Goal: Navigation & Orientation: Find specific page/section

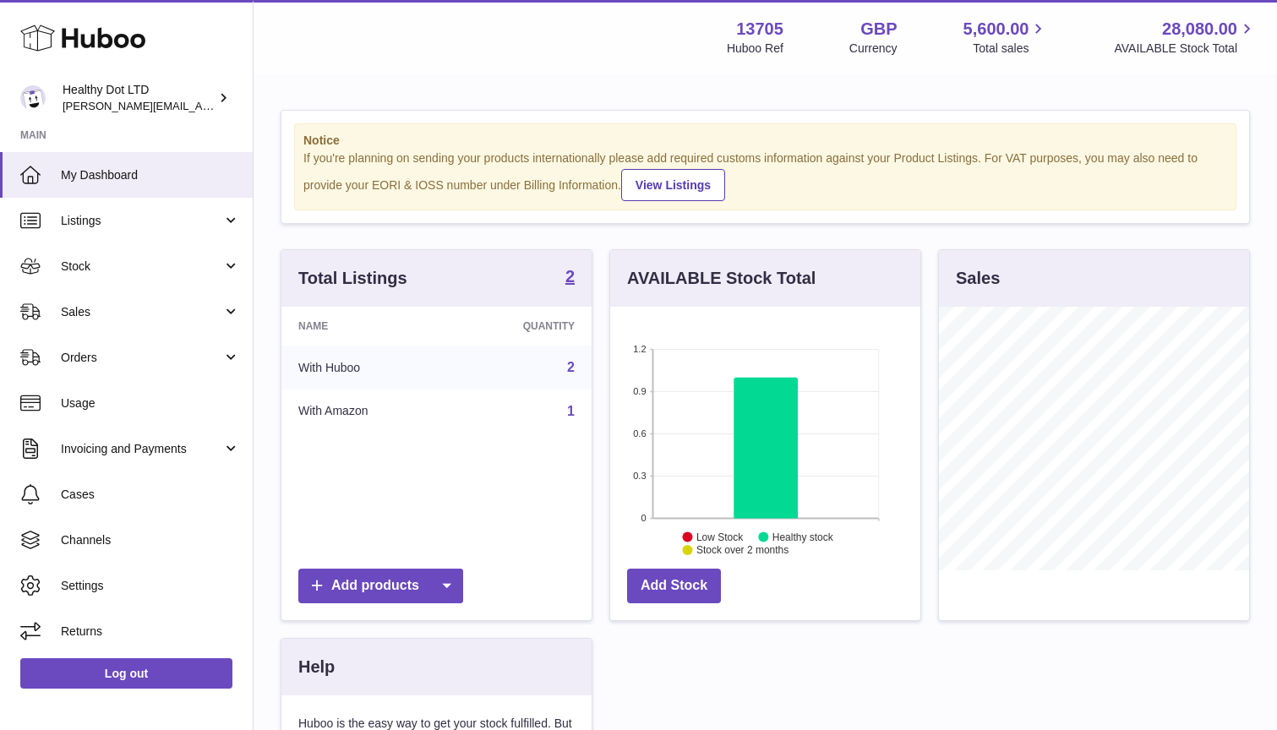
scroll to position [264, 310]
click at [151, 358] on span "Orders" at bounding box center [141, 358] width 161 height 16
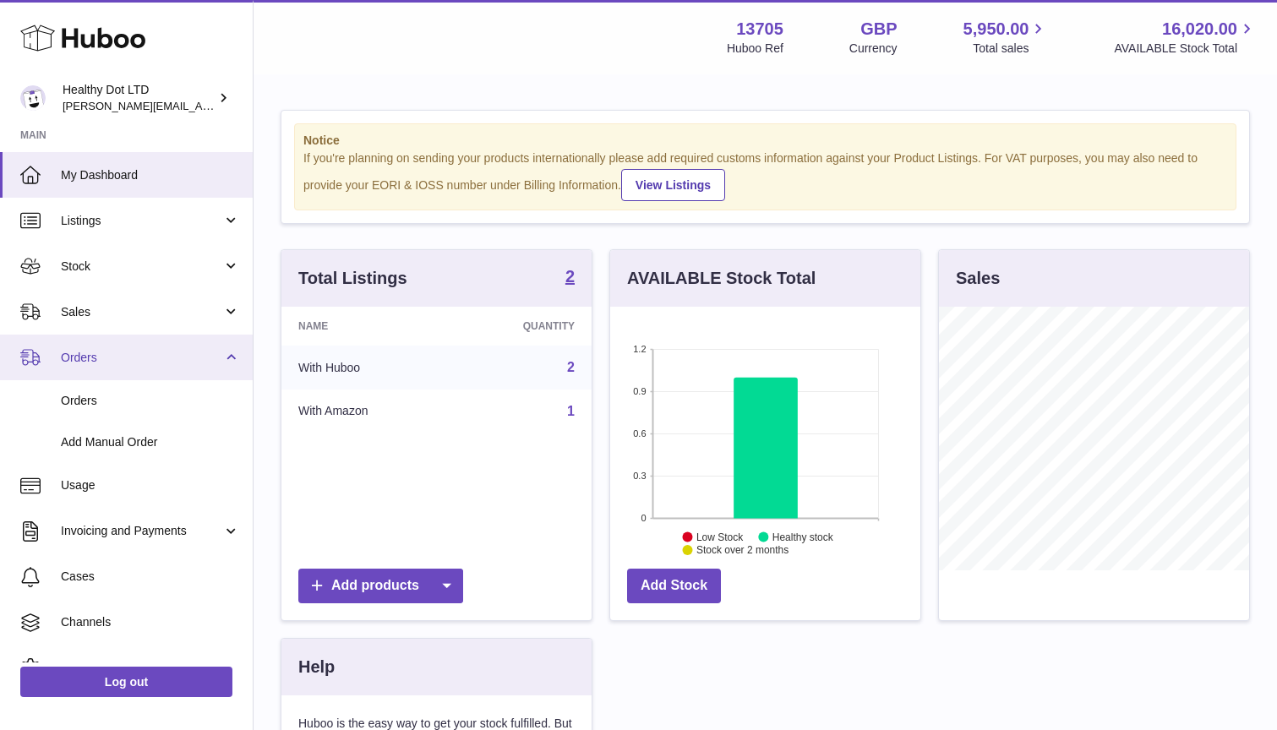
click at [151, 358] on span "Orders" at bounding box center [141, 358] width 161 height 16
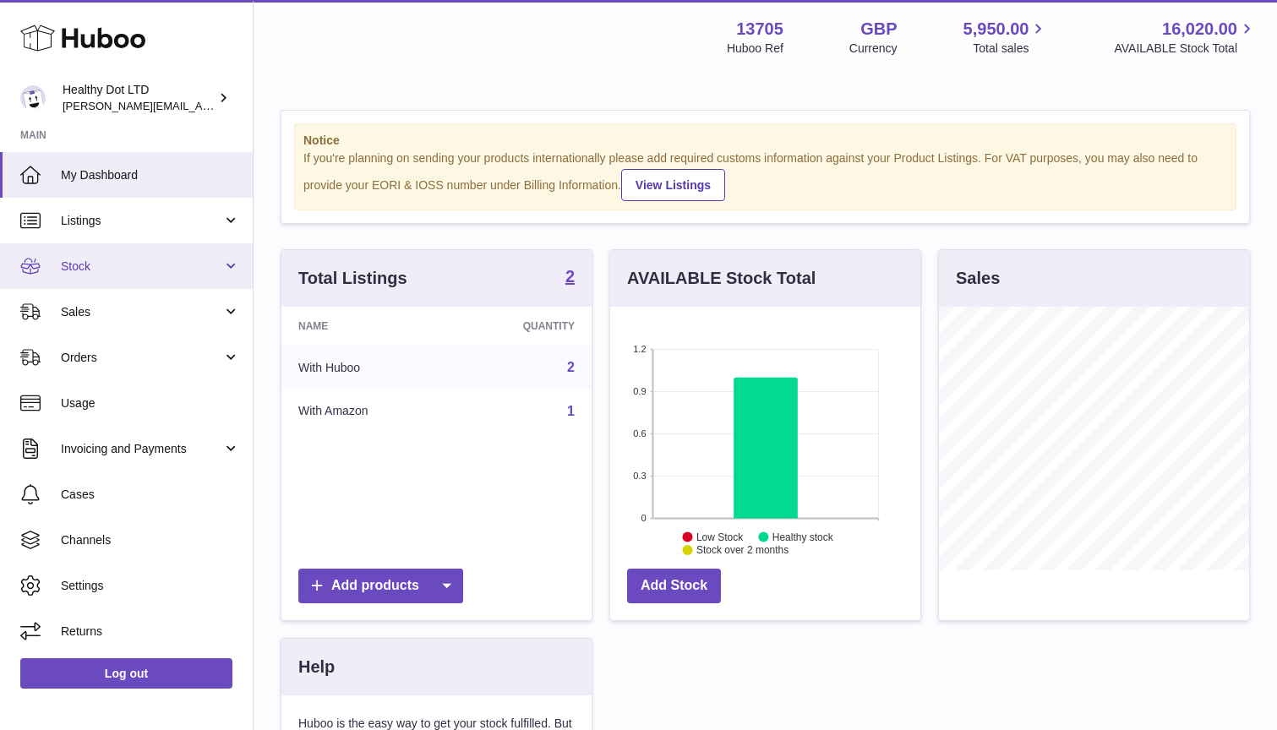
click at [163, 248] on link "Stock" at bounding box center [126, 266] width 253 height 46
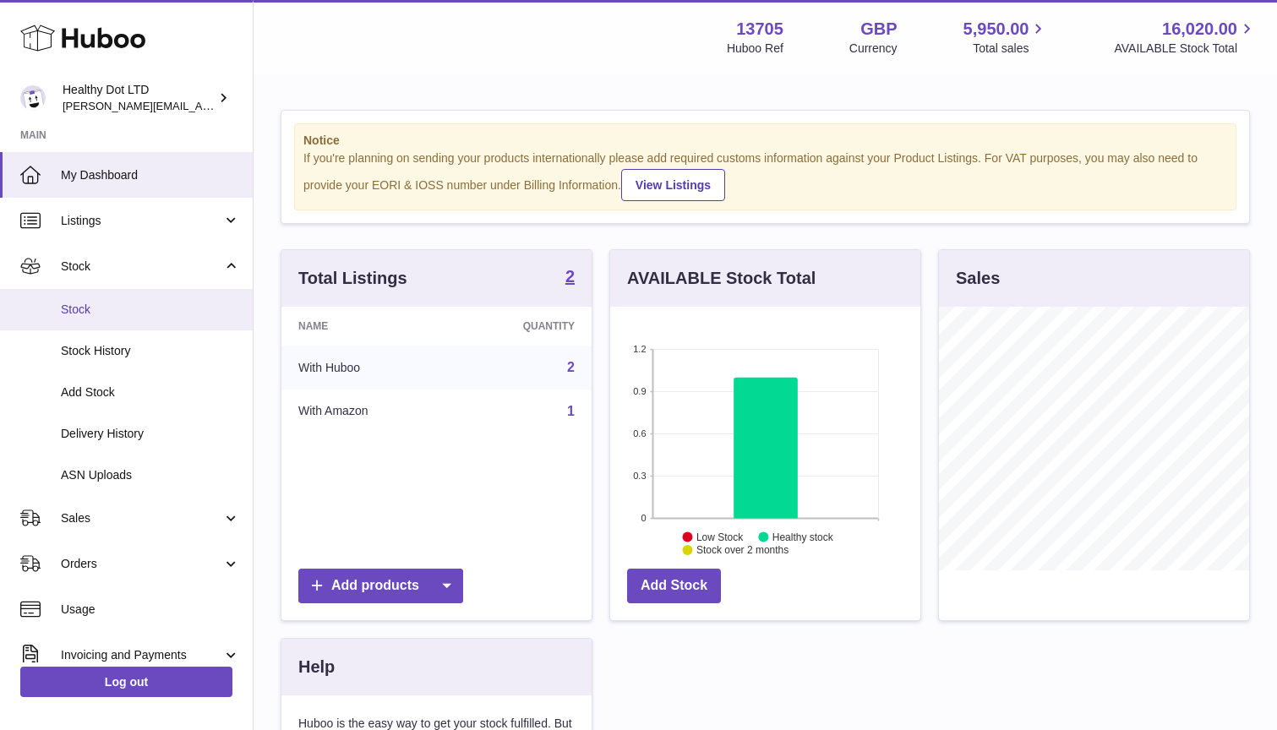
click at [142, 308] on span "Stock" at bounding box center [150, 310] width 179 height 16
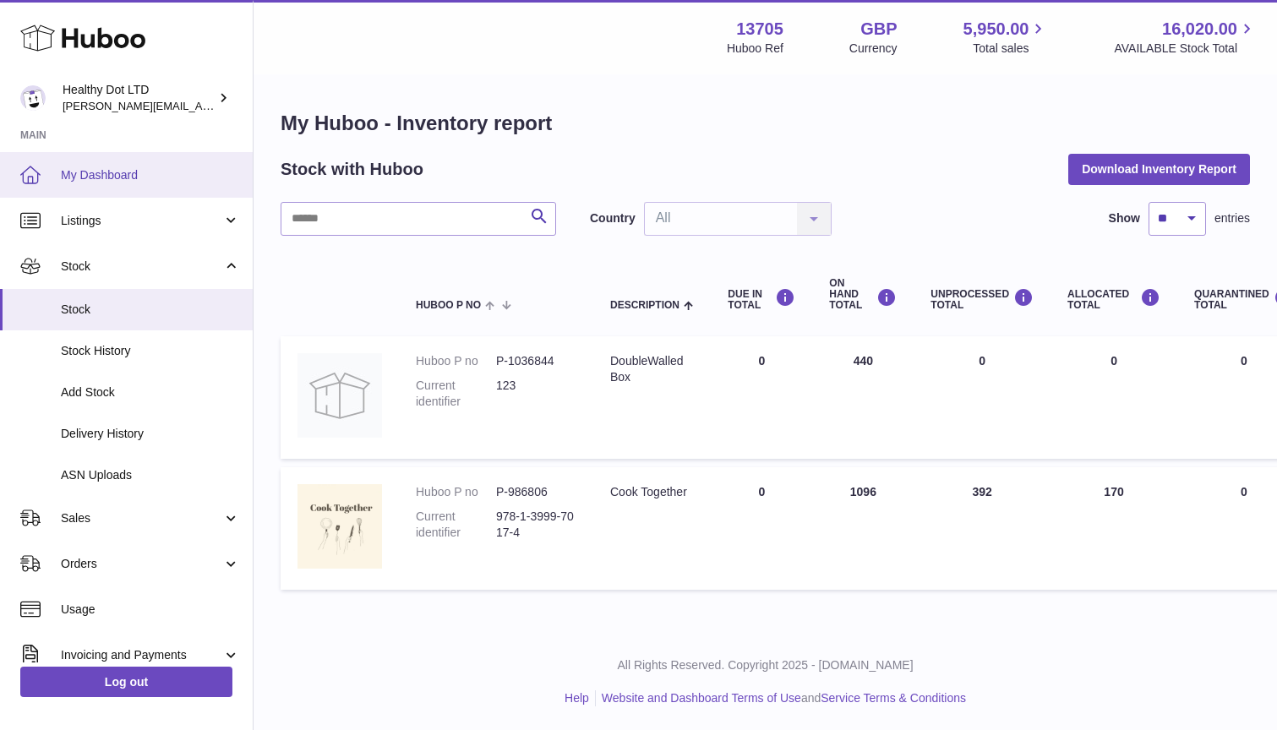
click at [112, 172] on span "My Dashboard" at bounding box center [150, 175] width 179 height 16
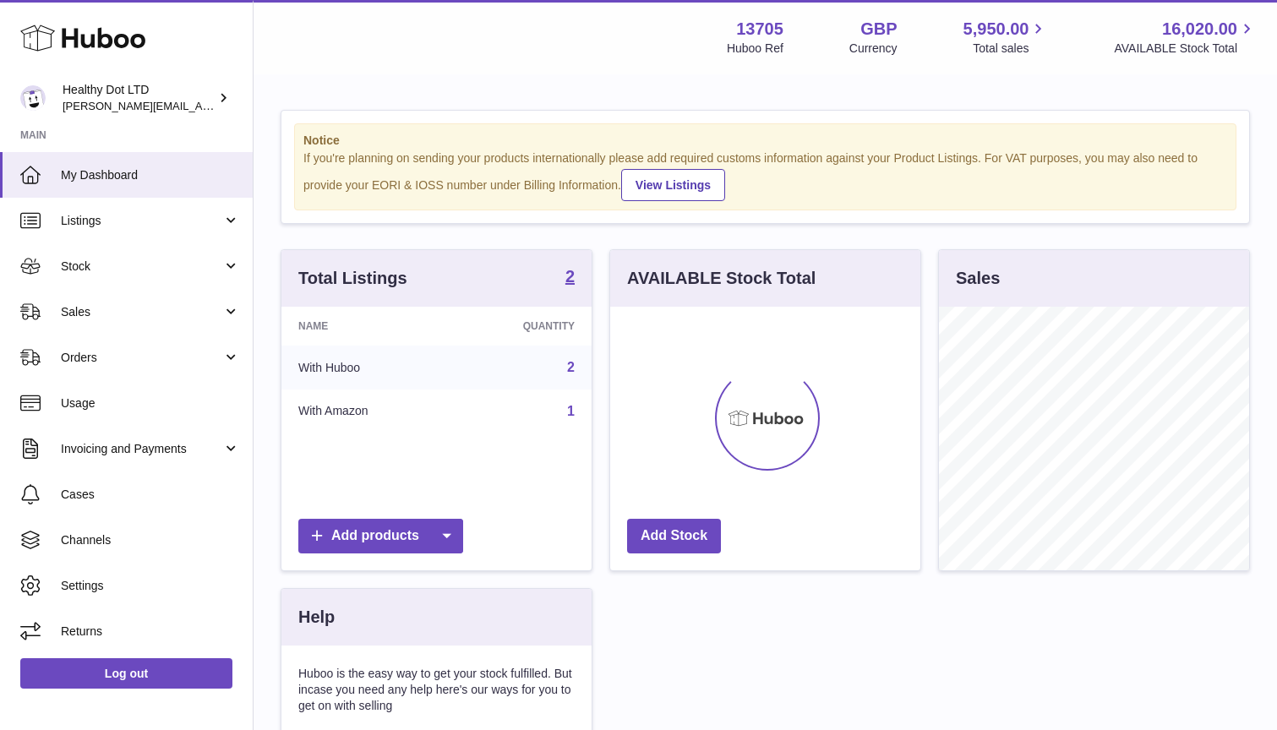
scroll to position [264, 310]
